Goal: Find specific page/section: Find specific page/section

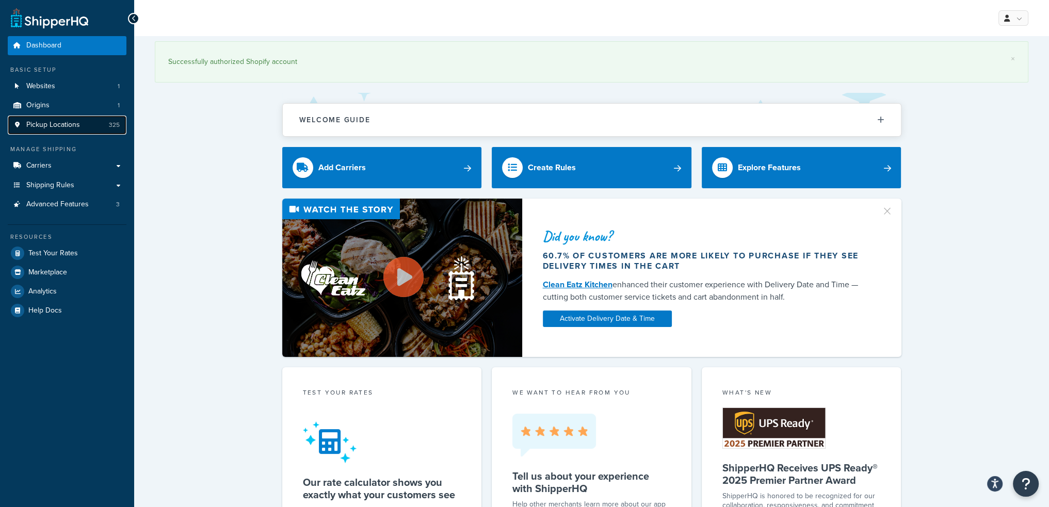
click at [109, 126] on span "325" at bounding box center [114, 125] width 11 height 9
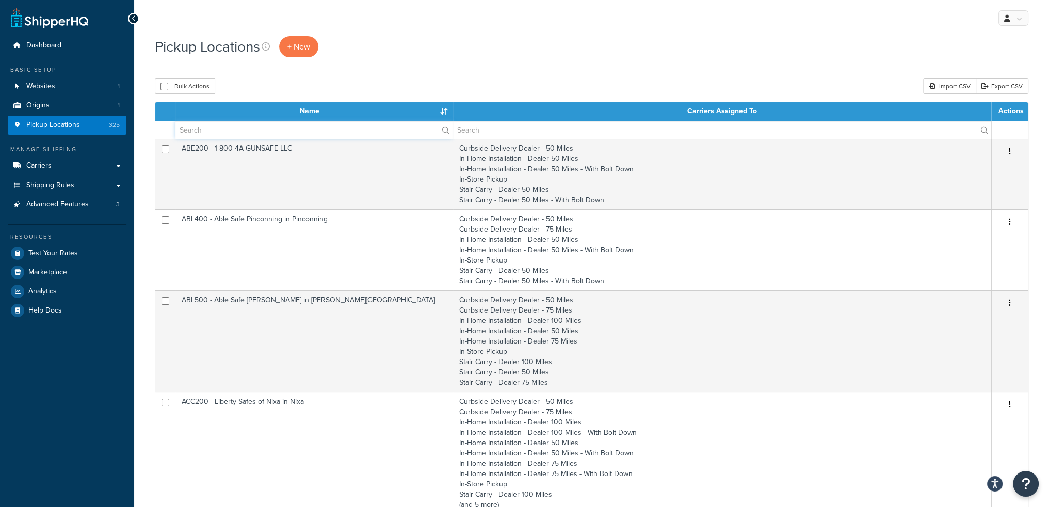
click at [228, 130] on input "text" at bounding box center [313, 130] width 277 height 18
type input "CBA-100"
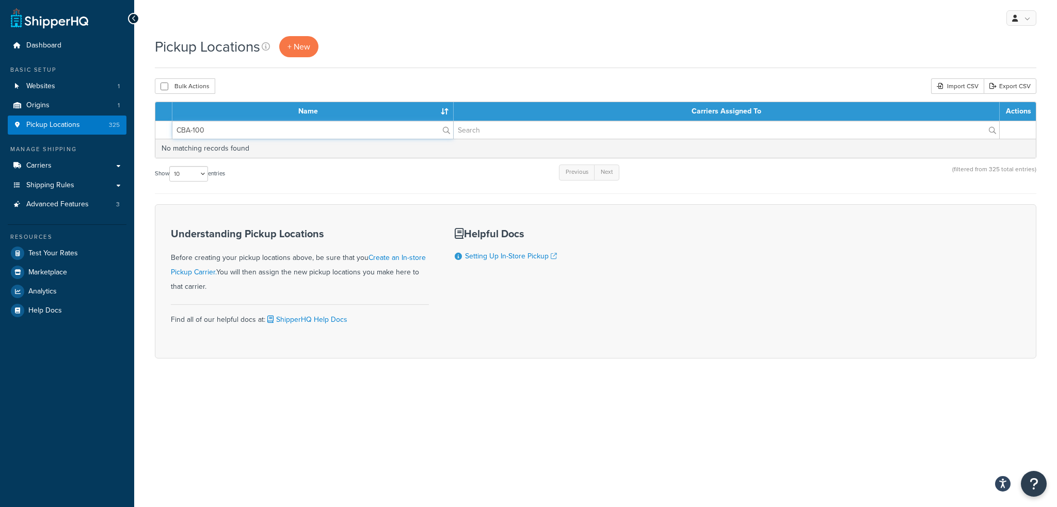
drag, startPoint x: 211, startPoint y: 133, endPoint x: 114, endPoint y: 118, distance: 98.1
click at [114, 118] on div "Dashboard Basic Setup Websites 1 Origins 1 Pickup Locations 325 Manage Shipping…" at bounding box center [528, 253] width 1057 height 507
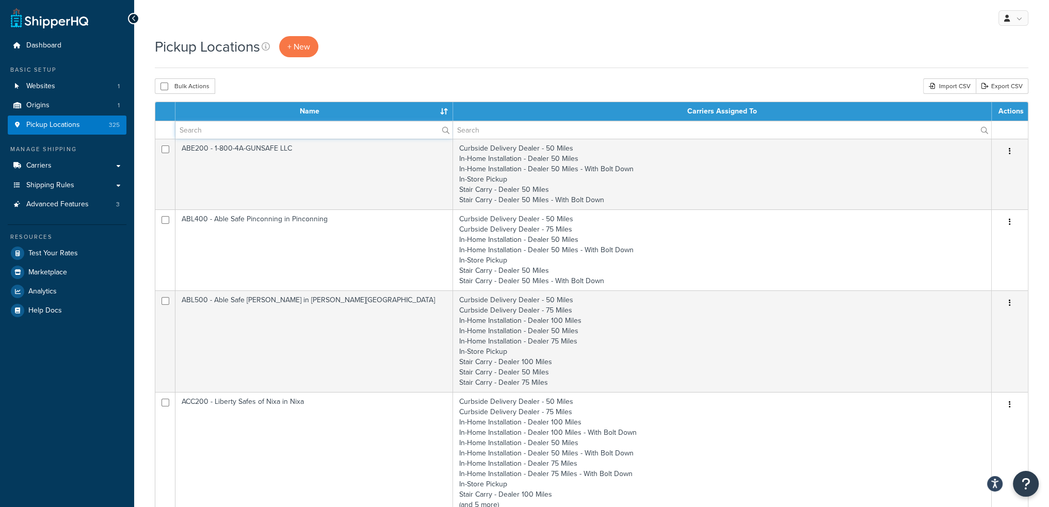
click at [217, 133] on input "text" at bounding box center [313, 130] width 277 height 18
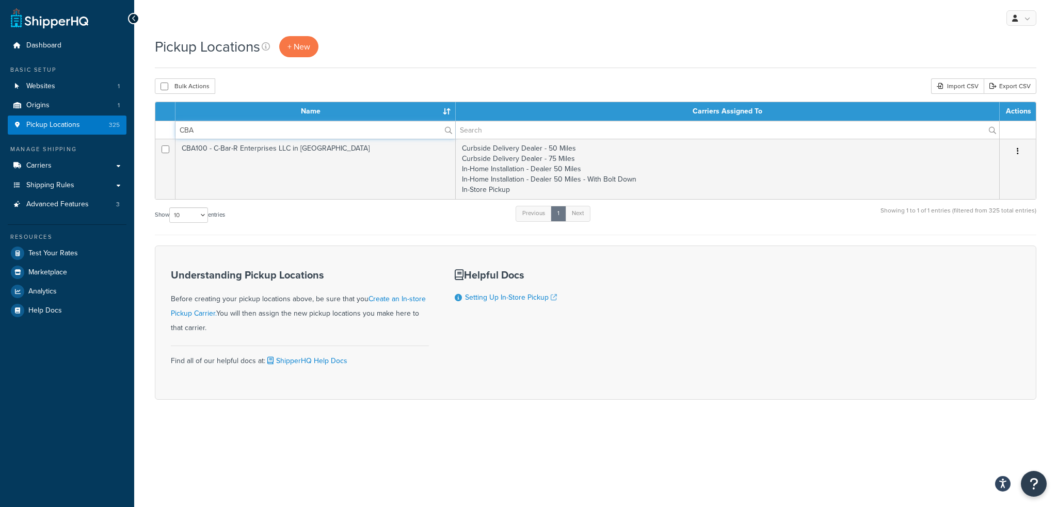
type input "CBA"
